Goal: Navigation & Orientation: Find specific page/section

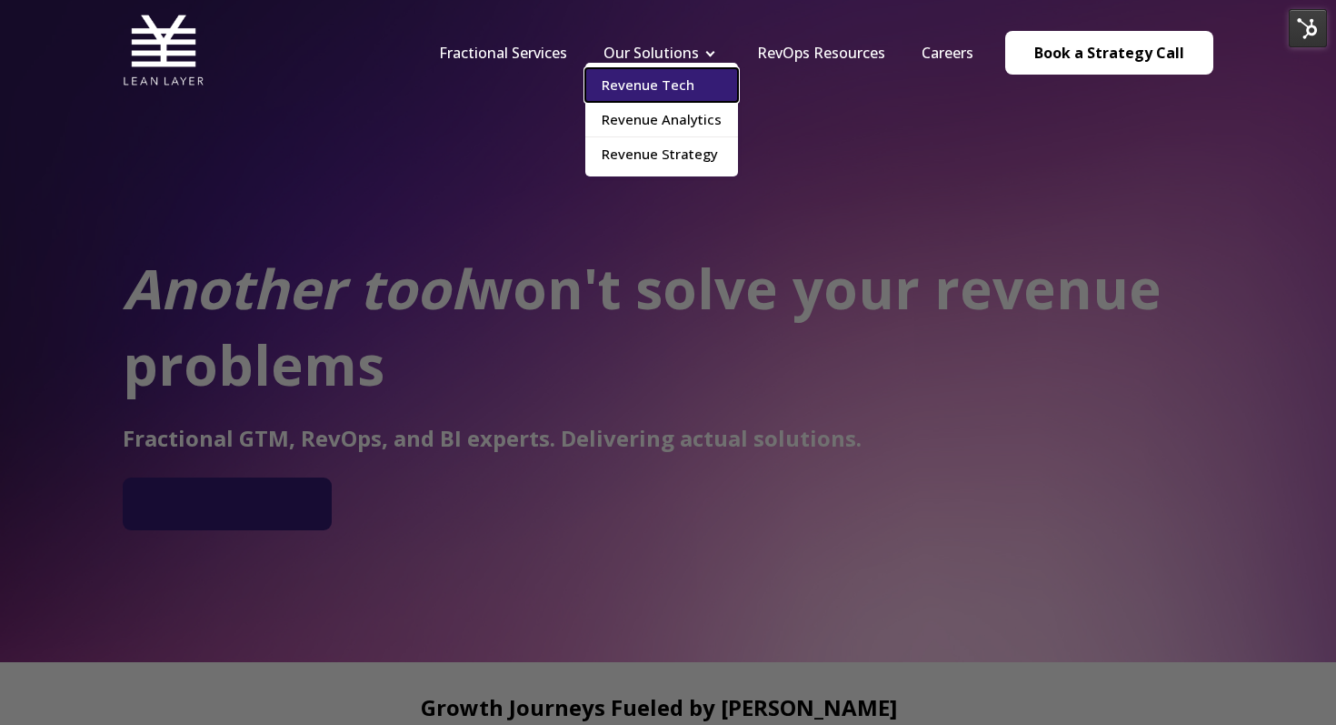
click at [702, 73] on link "Revenue Tech" at bounding box center [662, 85] width 153 height 34
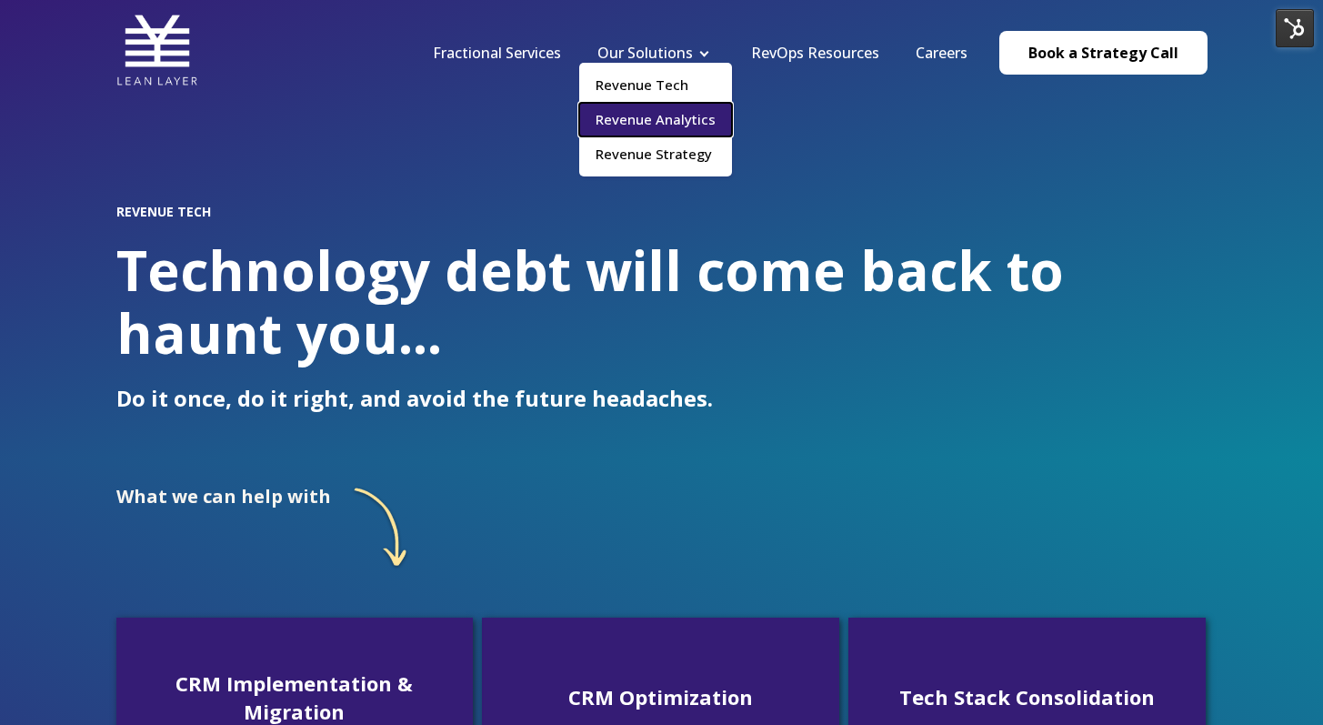
click at [691, 112] on link "Revenue Analytics" at bounding box center [655, 120] width 153 height 34
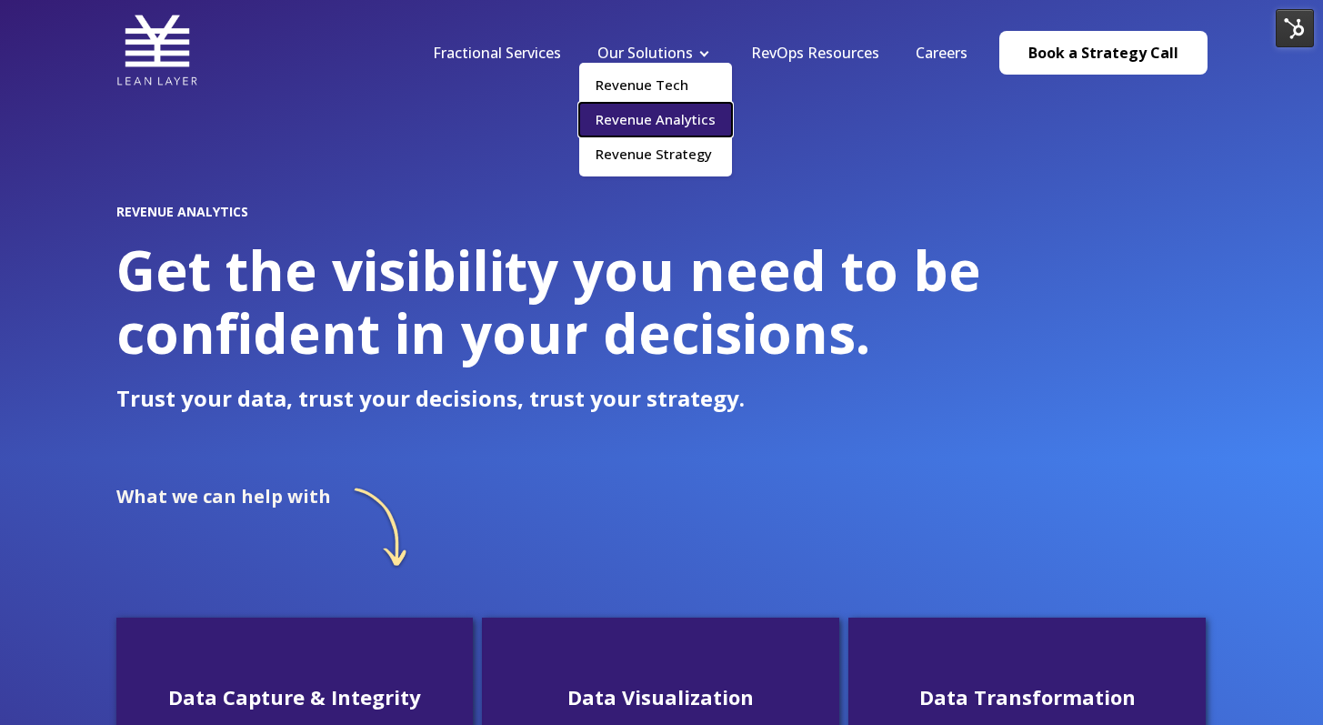
click at [655, 133] on link "Revenue Analytics" at bounding box center [655, 120] width 153 height 34
click at [666, 125] on link "Revenue Analytics" at bounding box center [655, 120] width 153 height 34
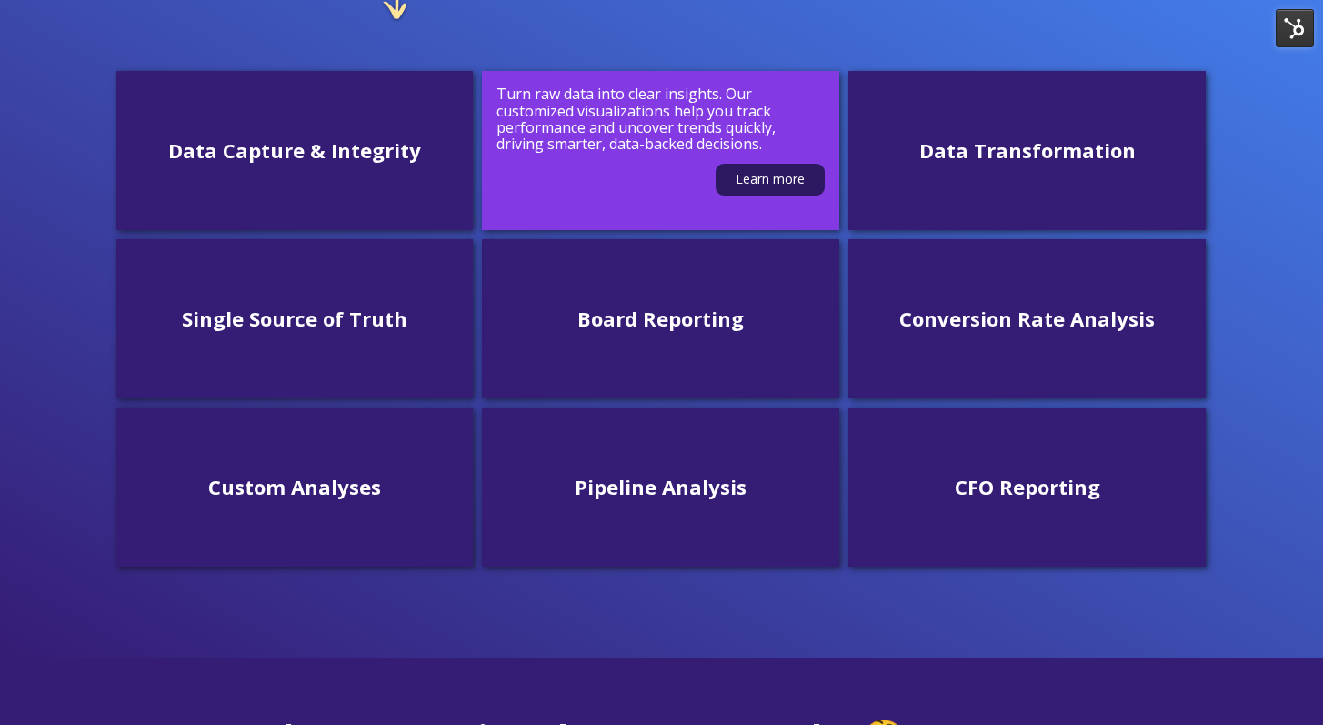
scroll to position [500, 0]
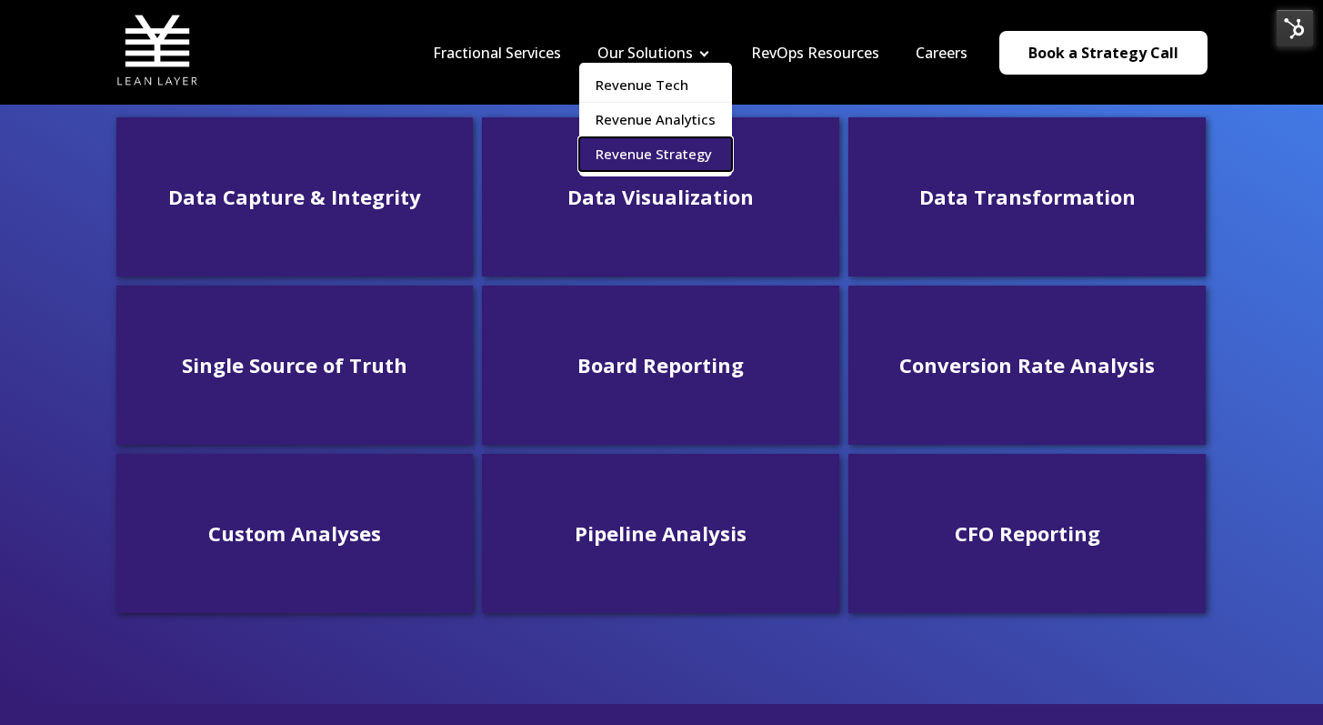
click at [666, 157] on link "Revenue Strategy" at bounding box center [655, 154] width 153 height 34
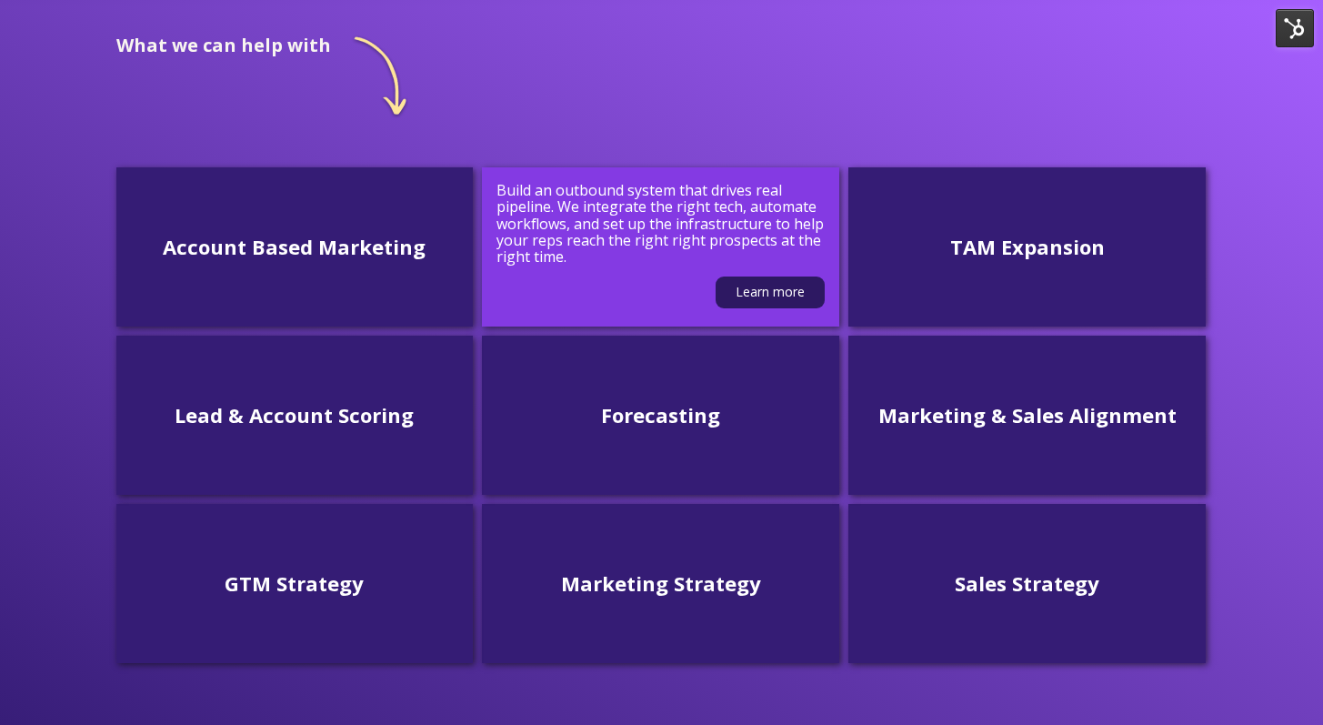
scroll to position [555, 0]
